Goal: Task Accomplishment & Management: Manage account settings

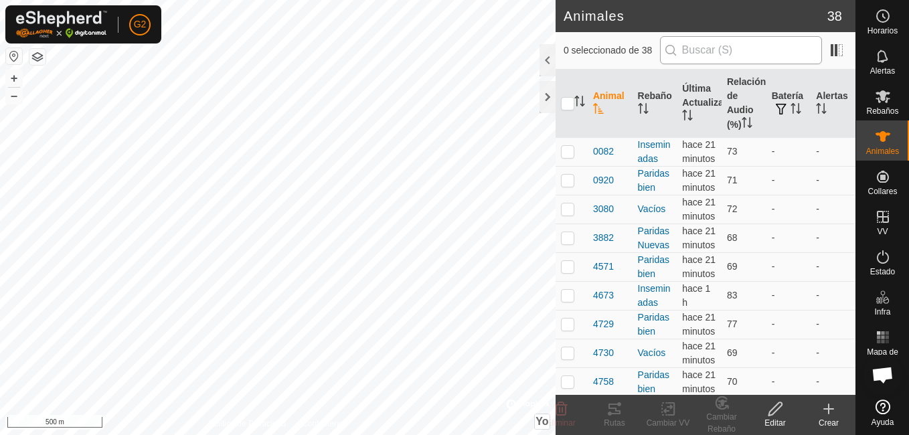
scroll to position [54, 0]
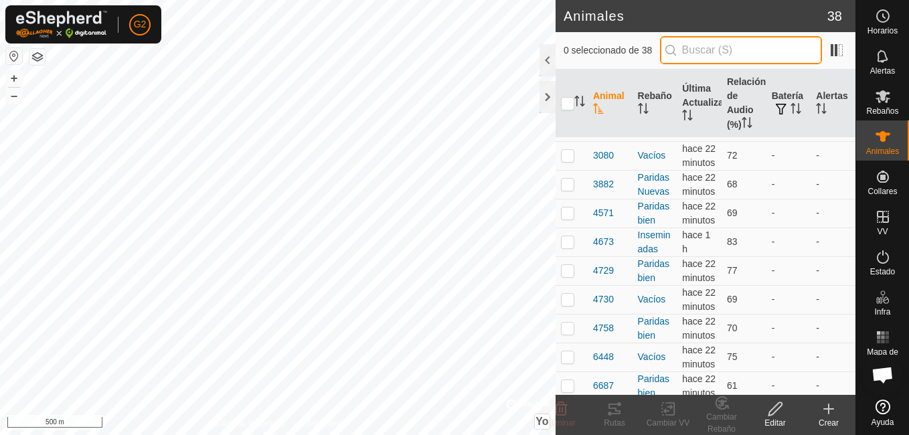
click at [764, 45] on input "text" at bounding box center [741, 50] width 162 height 28
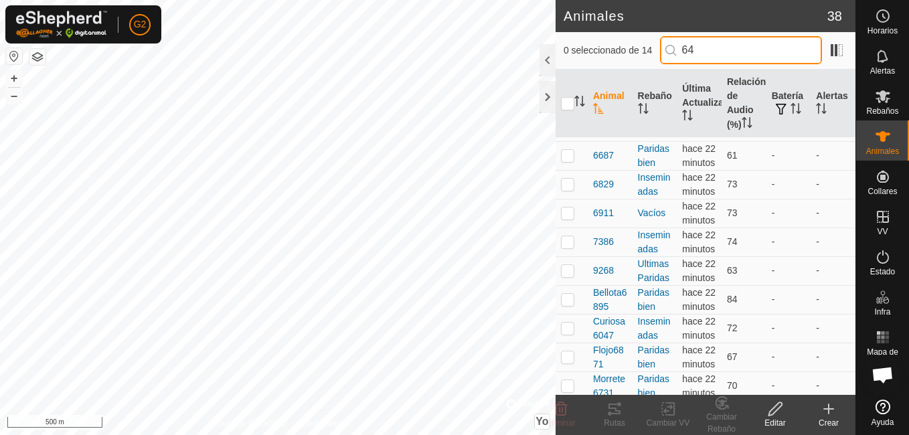
scroll to position [0, 0]
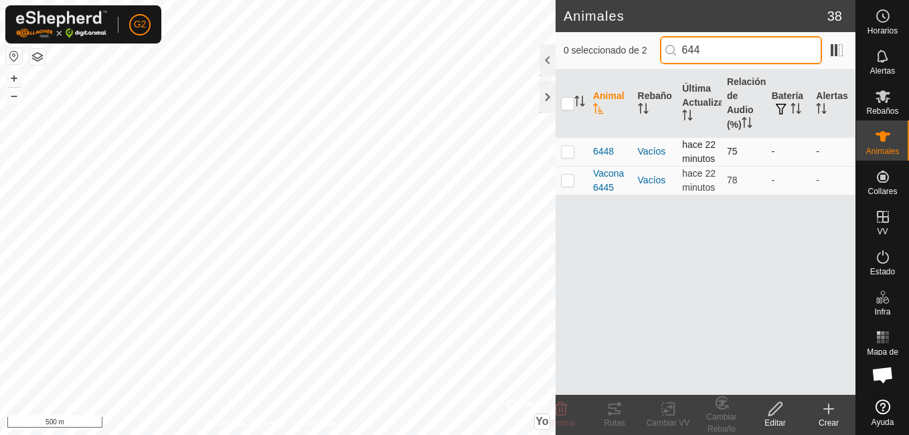
type input "644"
click at [568, 157] on p-checkbox at bounding box center [567, 151] width 13 height 11
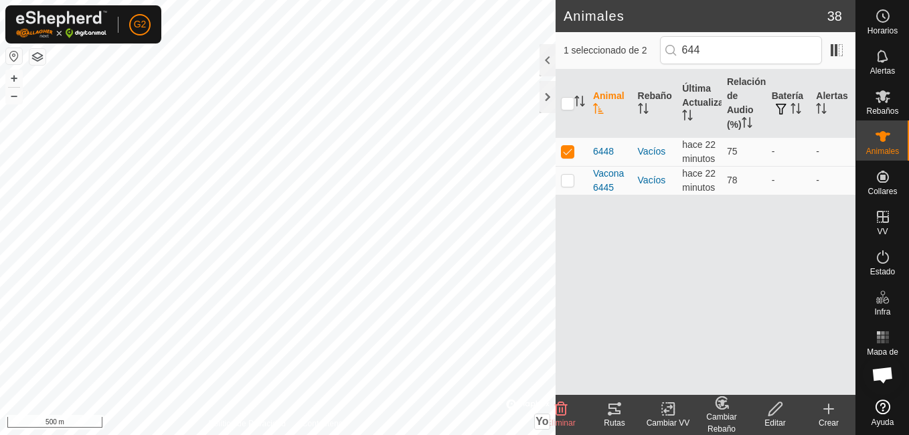
click at [719, 415] on div "Cambiar Rebaño" at bounding box center [722, 423] width 54 height 24
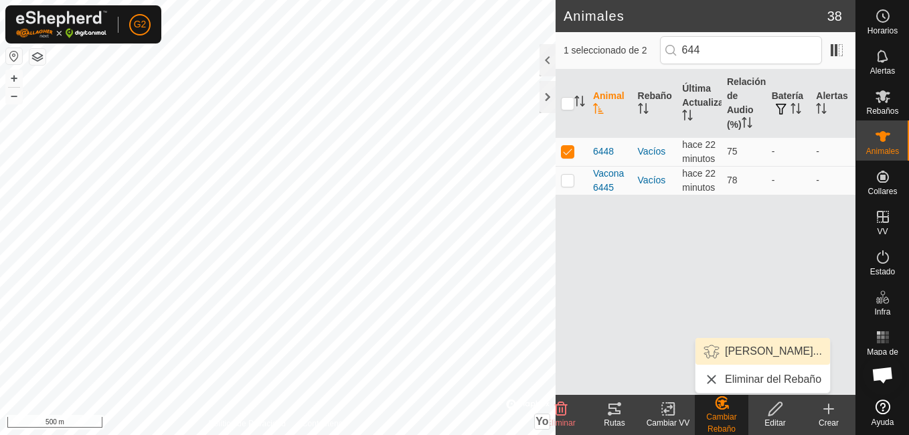
click at [751, 345] on span "[PERSON_NAME]..." at bounding box center [773, 351] width 97 height 16
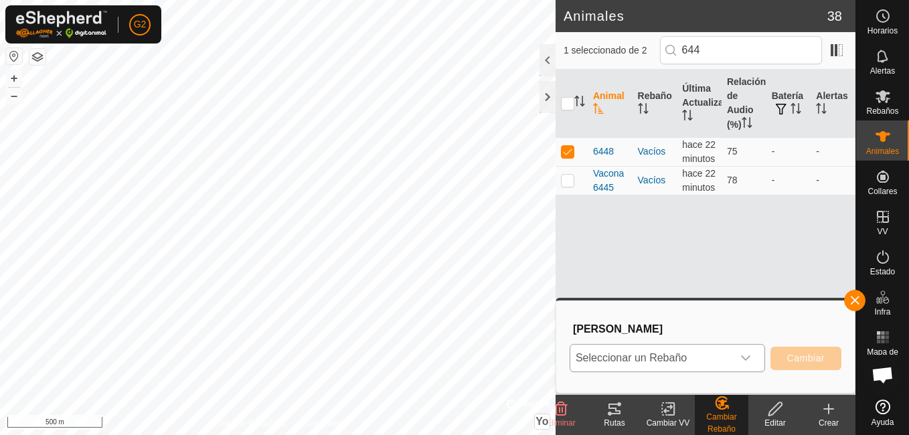
click at [721, 361] on span "Seleccionar un Rebaño" at bounding box center [651, 358] width 162 height 27
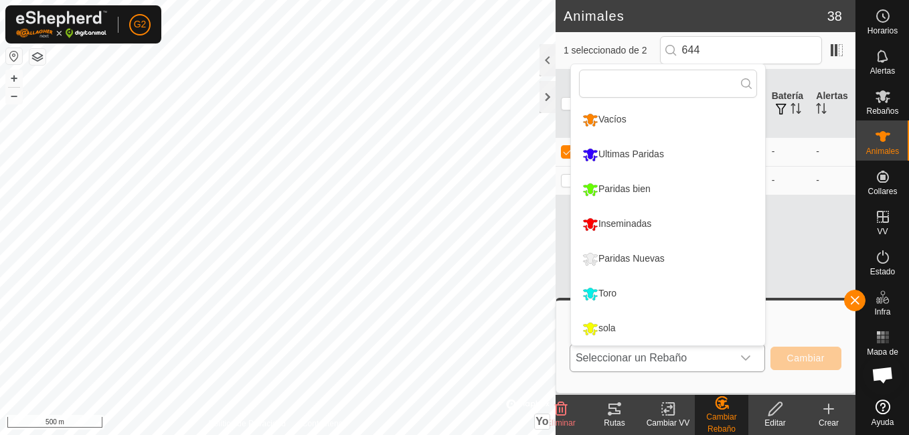
click at [645, 325] on li "sola" at bounding box center [668, 328] width 194 height 33
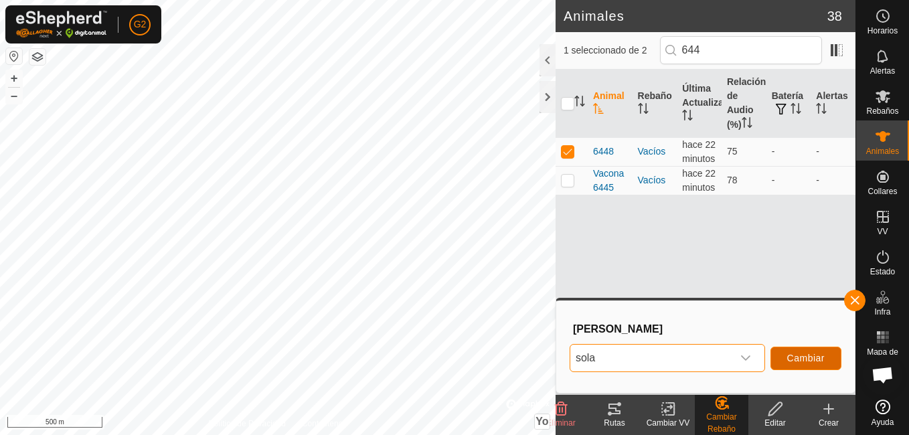
click at [797, 356] on span "Cambiar" at bounding box center [805, 358] width 37 height 11
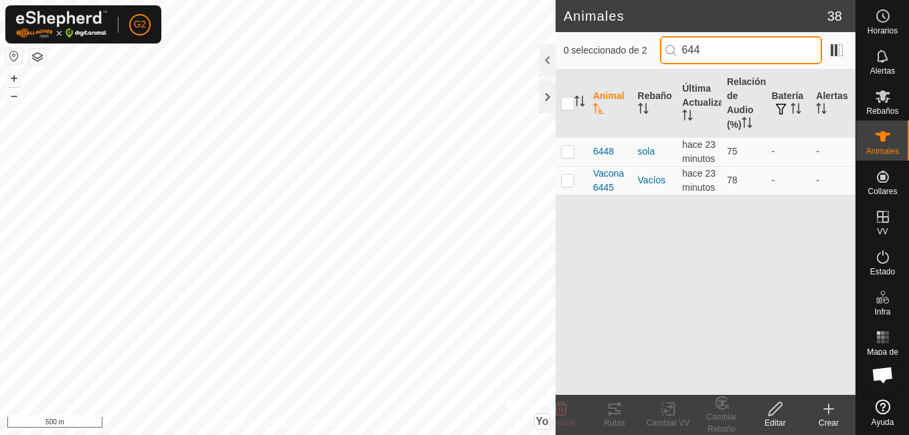
click at [737, 54] on input "644" at bounding box center [741, 50] width 162 height 28
click at [568, 157] on p-checkbox at bounding box center [567, 151] width 13 height 11
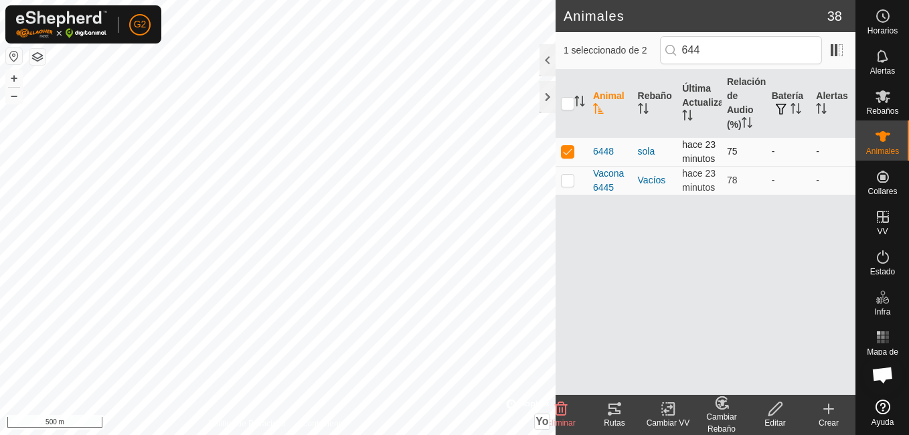
checkbox input "true"
click at [775, 415] on icon at bounding box center [775, 409] width 17 height 16
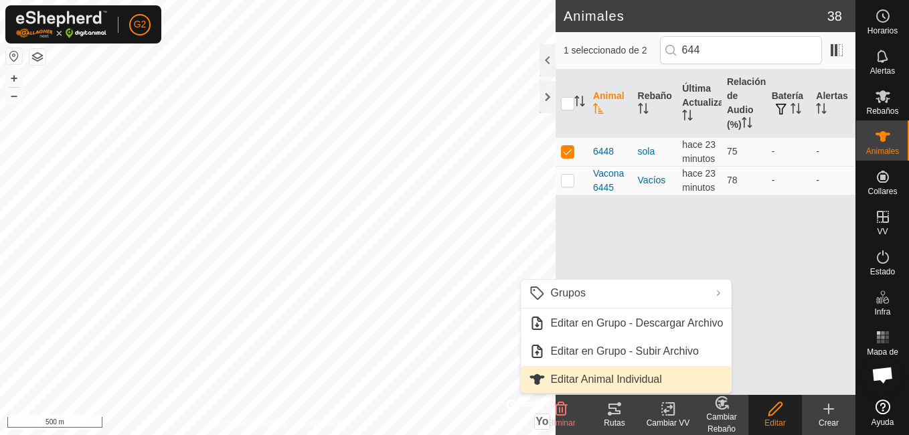
click at [597, 378] on span "Editar Animal Individual" at bounding box center [605, 379] width 111 height 16
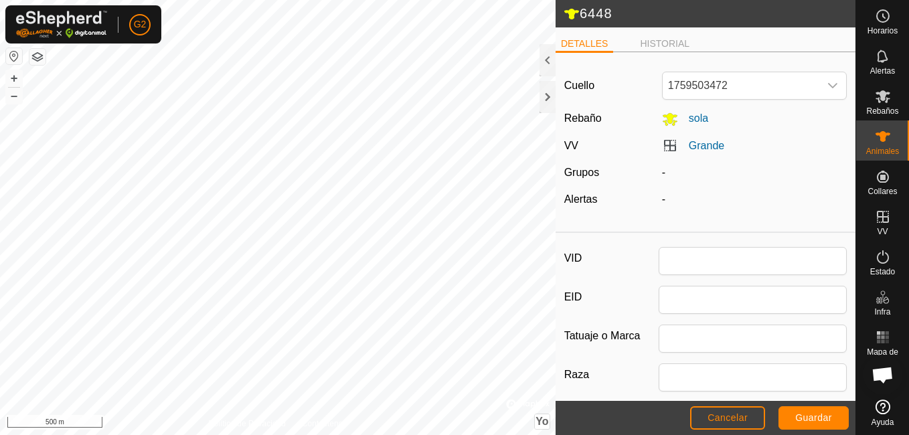
type input "6448"
type input "casina"
type input "0"
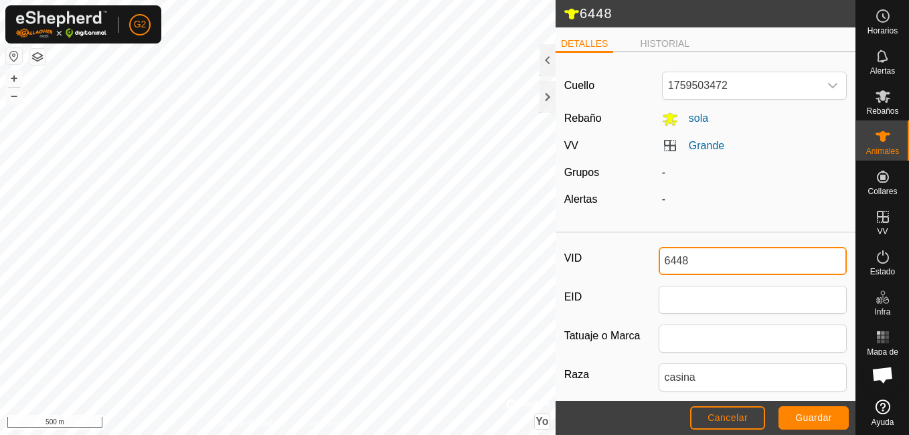
click at [699, 260] on input "6448" at bounding box center [753, 261] width 189 height 28
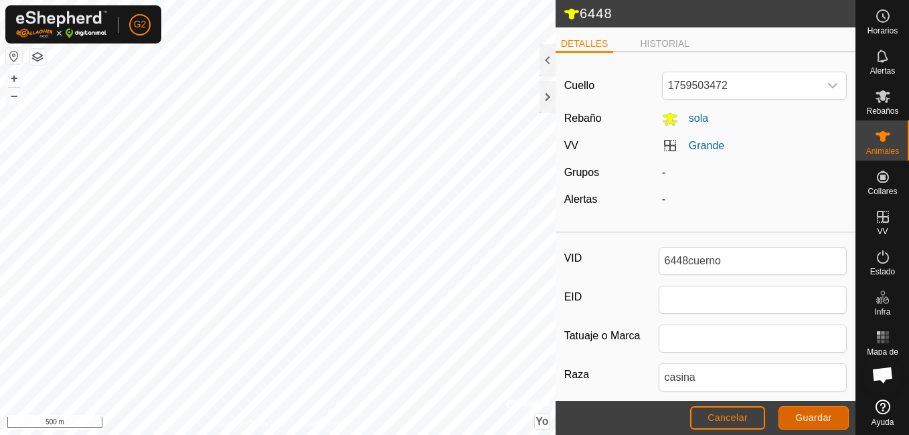
click at [808, 418] on span "Guardar" at bounding box center [813, 417] width 37 height 11
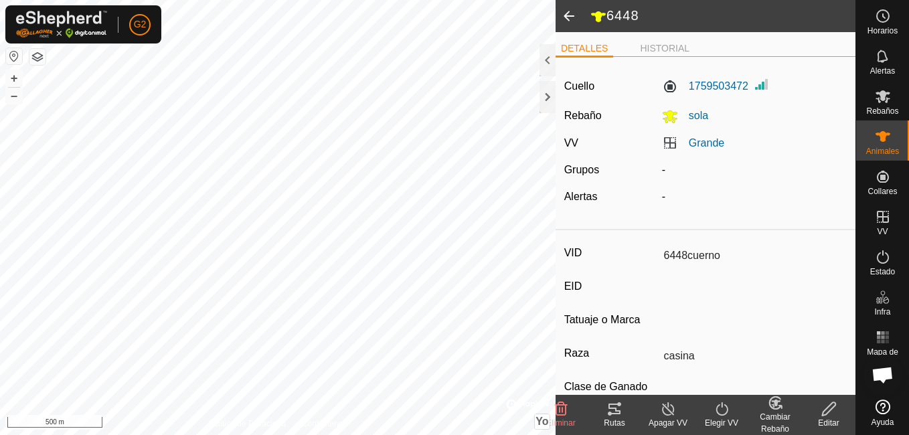
type input "6448"
type input "-"
type input "0 kg"
type input "-"
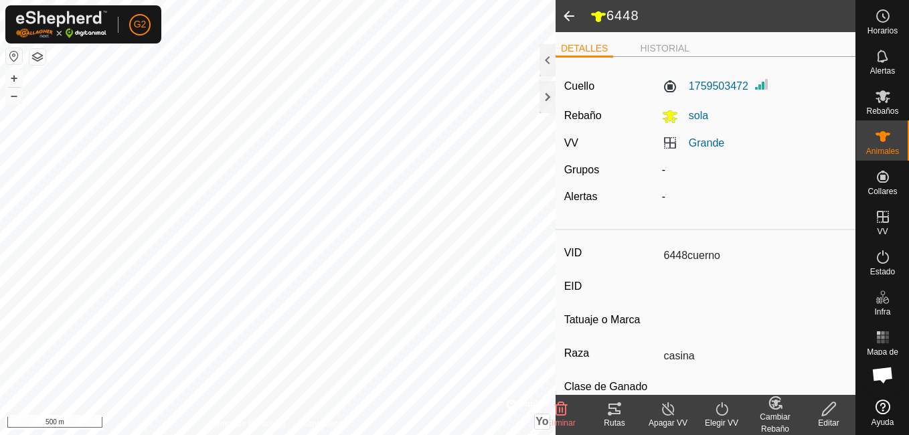
type input "-"
click at [13, 56] on button "button" at bounding box center [14, 56] width 16 height 16
click at [610, 400] on div "Rutas" at bounding box center [615, 415] width 54 height 40
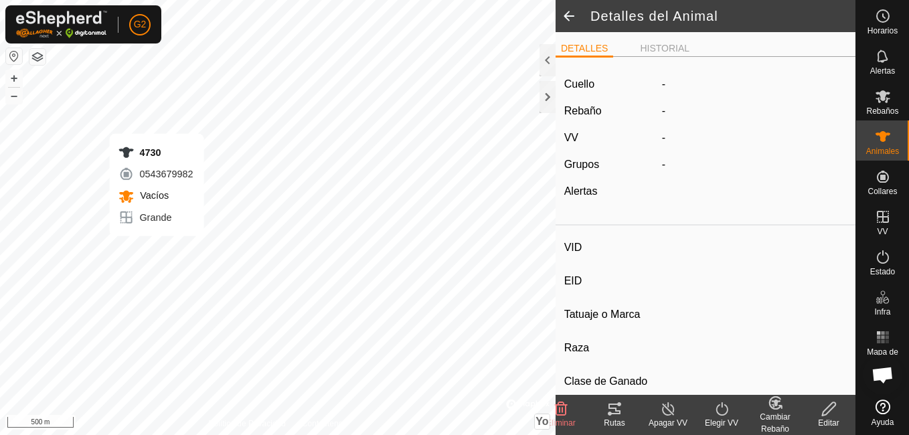
click at [618, 407] on icon at bounding box center [614, 409] width 16 height 16
type input "4730"
type input "-"
type input "casina"
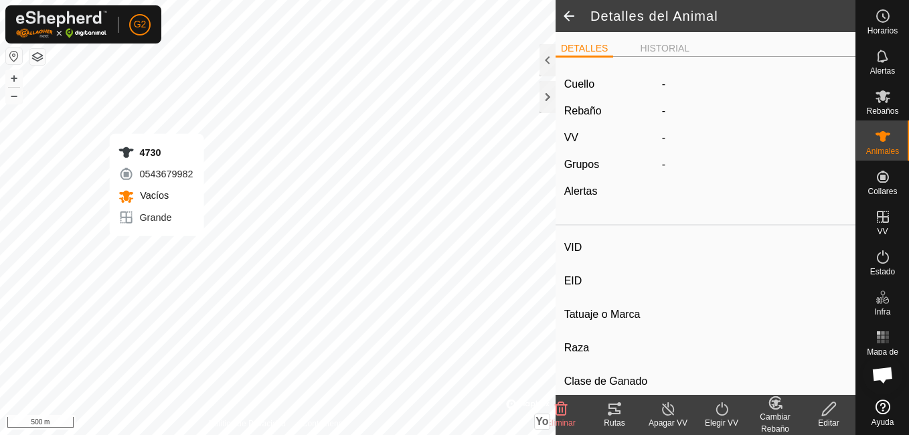
type input "-"
type input "0 kg"
type input "-"
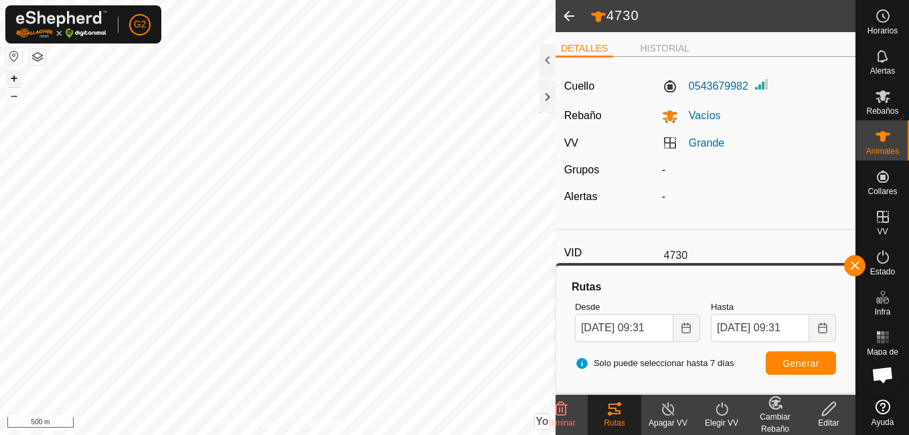
click at [13, 80] on button "+" at bounding box center [14, 78] width 16 height 16
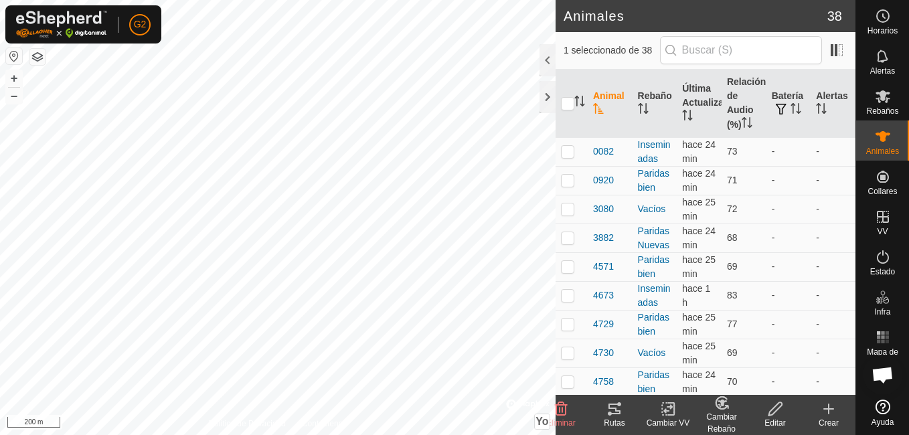
click at [616, 413] on icon at bounding box center [614, 409] width 12 height 11
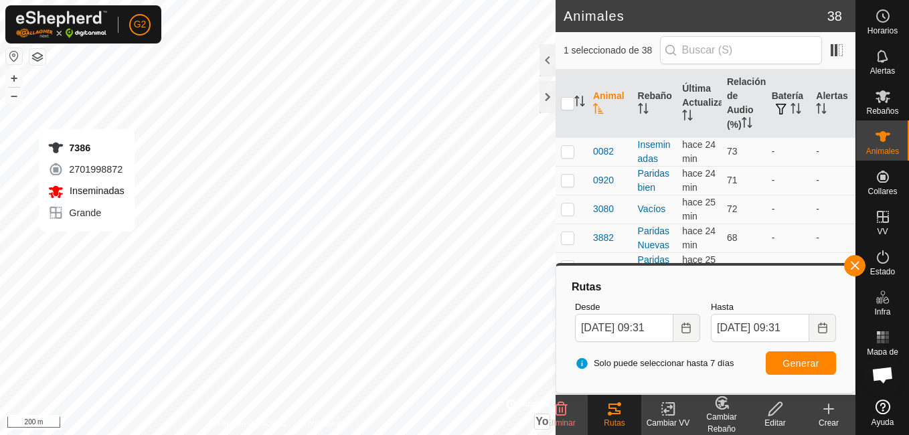
checkbox input "true"
checkbox input "false"
click at [615, 410] on icon at bounding box center [614, 409] width 12 height 11
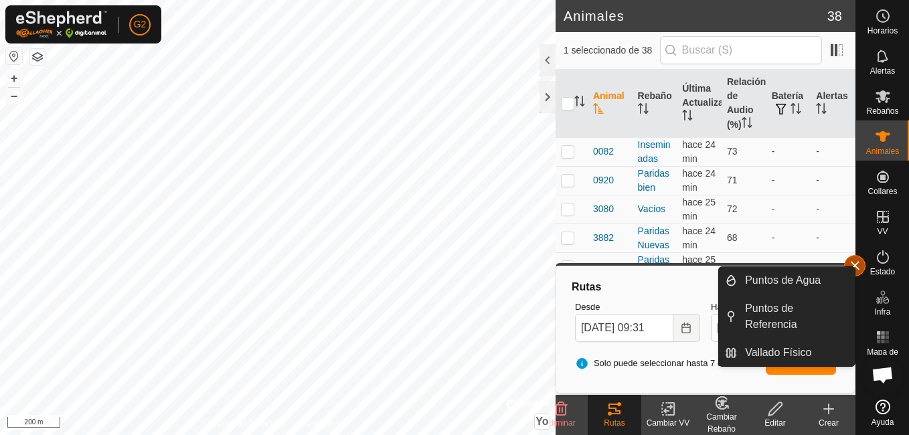
click at [851, 262] on button "button" at bounding box center [854, 265] width 21 height 21
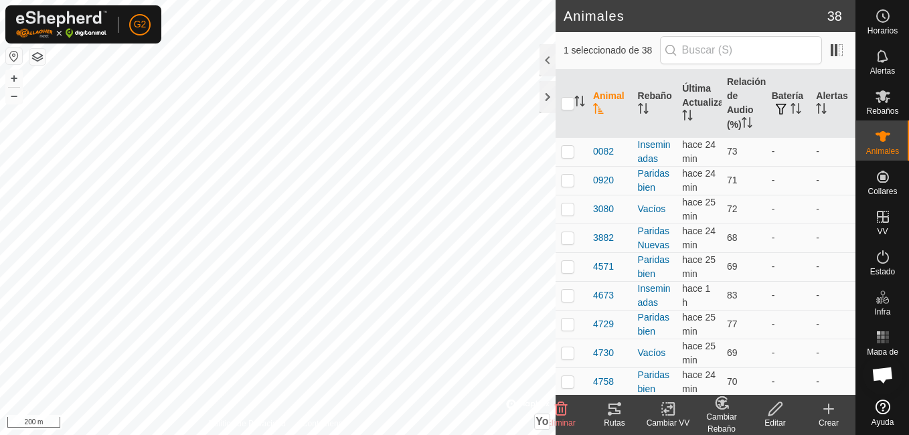
click at [618, 418] on div "Rutas" at bounding box center [615, 423] width 54 height 12
click at [616, 411] on icon at bounding box center [614, 409] width 12 height 11
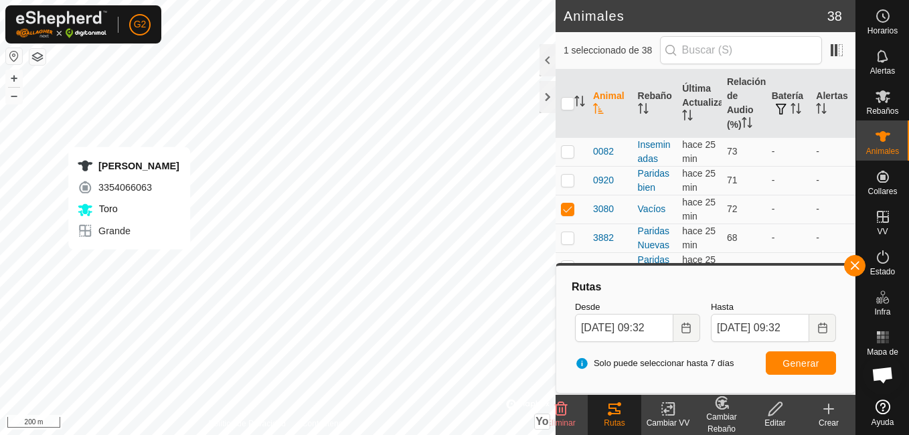
checkbox input "false"
checkbox input "true"
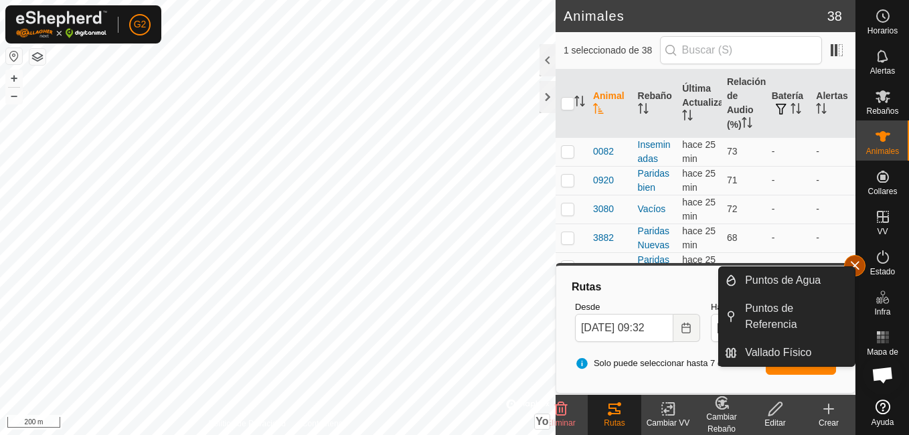
click at [859, 266] on button "button" at bounding box center [854, 265] width 21 height 21
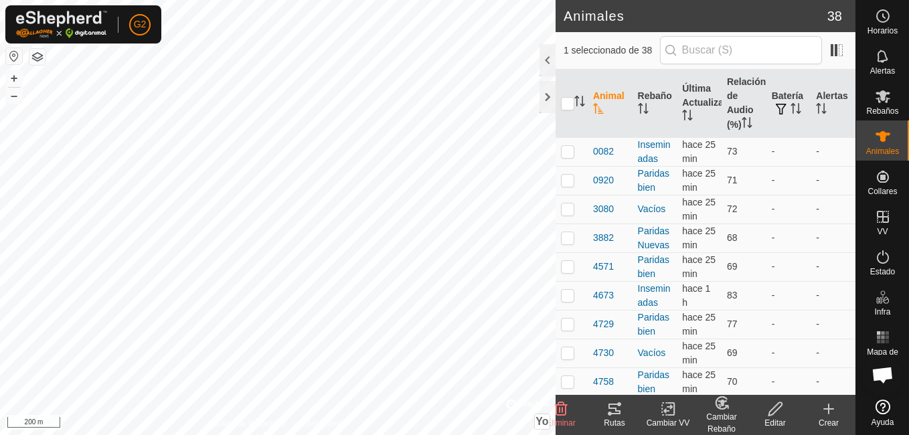
click at [611, 412] on icon at bounding box center [614, 409] width 16 height 16
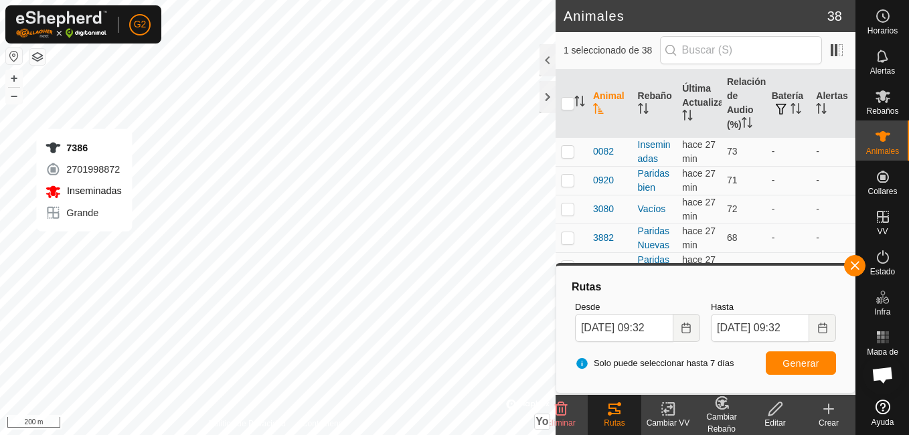
checkbox input "true"
checkbox input "false"
click at [849, 266] on button "button" at bounding box center [854, 265] width 21 height 21
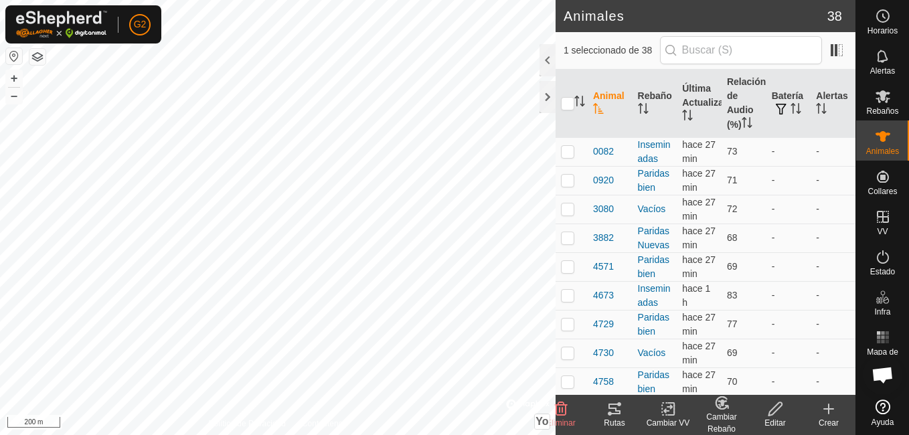
click at [620, 406] on icon at bounding box center [614, 409] width 16 height 16
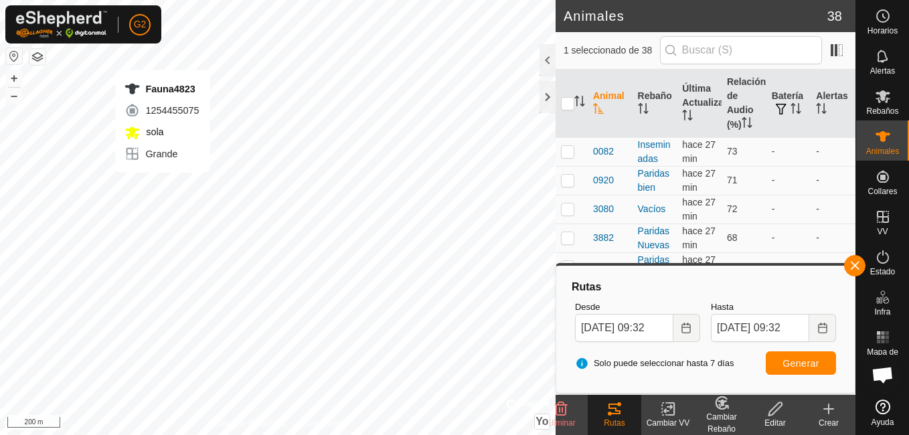
checkbox input "false"
checkbox input "true"
click at [847, 266] on button "button" at bounding box center [854, 265] width 21 height 21
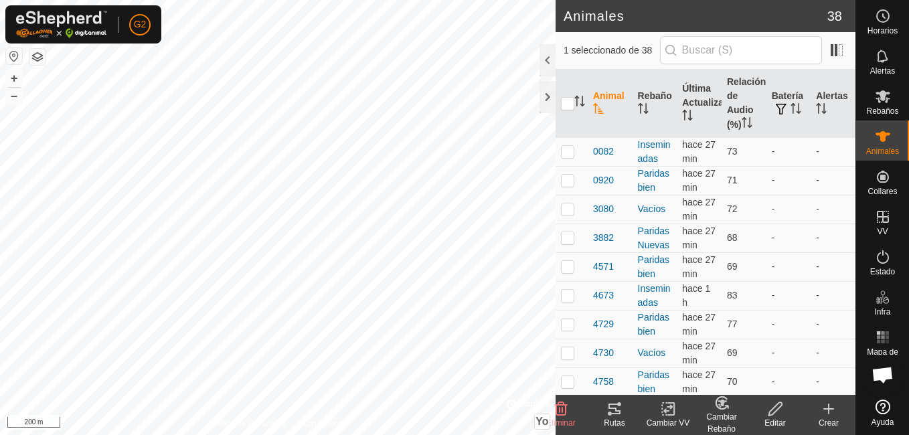
click at [621, 416] on icon at bounding box center [614, 409] width 16 height 16
